Goal: Task Accomplishment & Management: Use online tool/utility

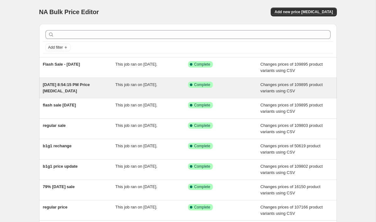
click at [160, 88] on div "This job ran on [DATE]." at bounding box center [151, 88] width 73 height 13
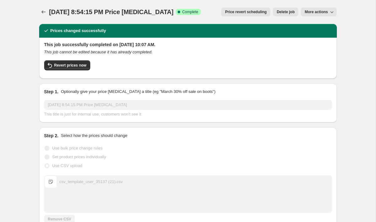
click at [314, 12] on span "More actions" at bounding box center [316, 11] width 23 height 5
click at [317, 21] on button "Copy to new job" at bounding box center [322, 25] width 38 height 10
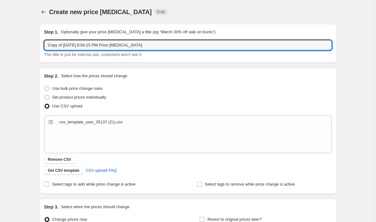
drag, startPoint x: 166, startPoint y: 45, endPoint x: 32, endPoint y: 43, distance: 134.3
click at [32, 43] on div "Create new price [MEDICAL_DATA]. This page is ready Create new price [MEDICAL_D…" at bounding box center [188, 145] width 313 height 291
type input "Normal"
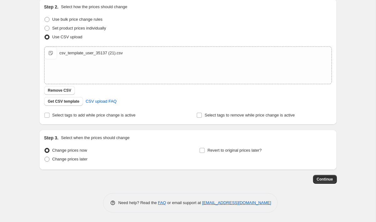
scroll to position [69, 0]
type input "Regular Pricing - [DATE]"
click at [326, 181] on span "Continue" at bounding box center [325, 179] width 16 height 5
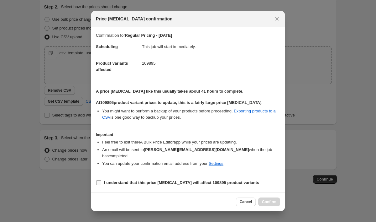
click at [145, 180] on b "I understand that this price [MEDICAL_DATA] will affect 109895 product variants" at bounding box center [181, 182] width 155 height 5
click at [101, 180] on input "I understand that this price [MEDICAL_DATA] will affect 109895 product variants" at bounding box center [98, 182] width 5 height 5
checkbox input "true"
click at [267, 197] on button "Confirm" at bounding box center [270, 201] width 22 height 9
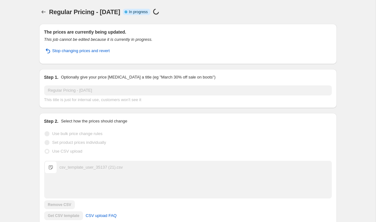
scroll to position [69, 0]
